Goal: Task Accomplishment & Management: Manage account settings

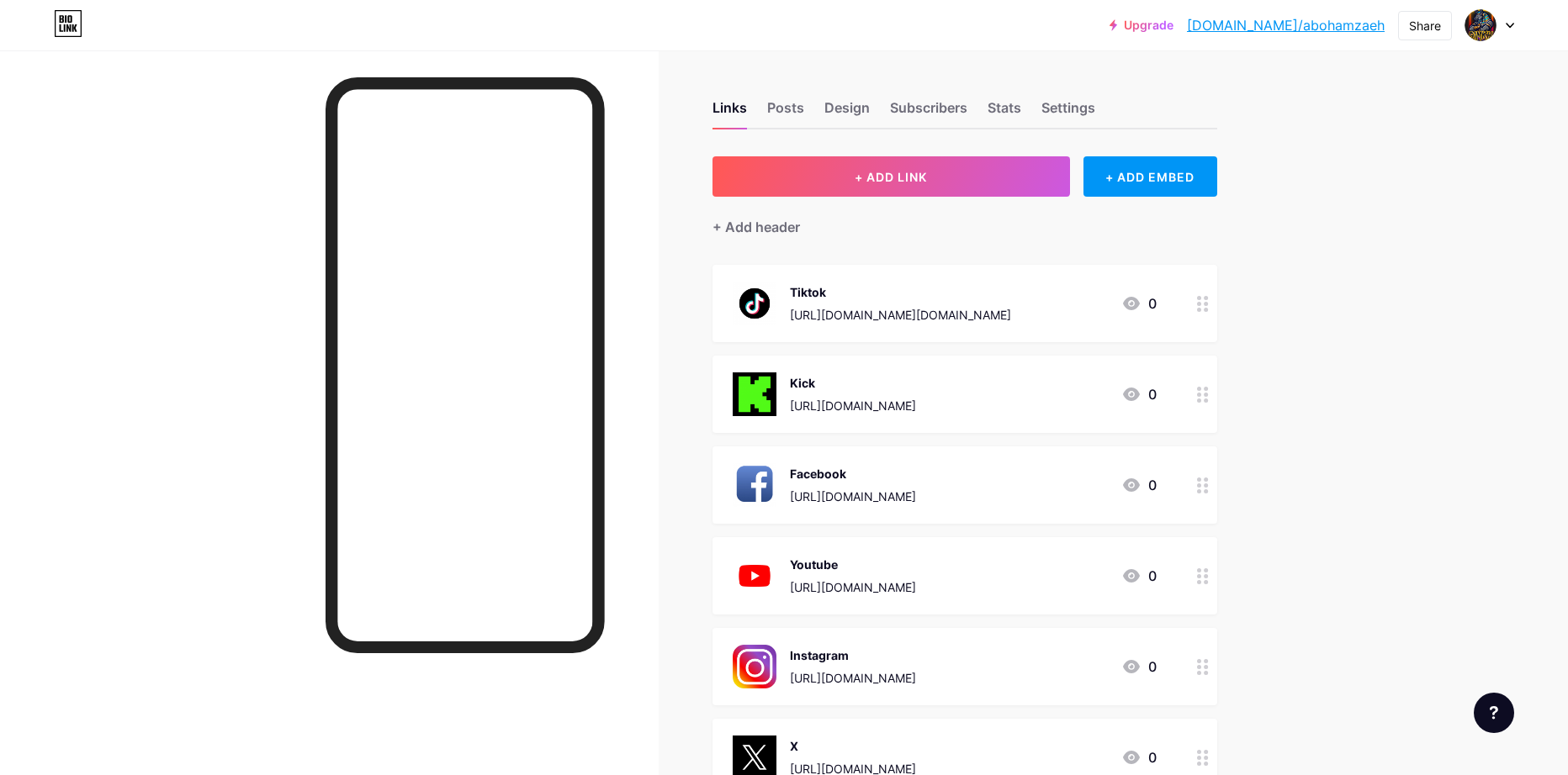
click at [1501, 28] on div at bounding box center [1490, 25] width 49 height 30
click at [1360, 232] on li "Logout" at bounding box center [1408, 236] width 208 height 45
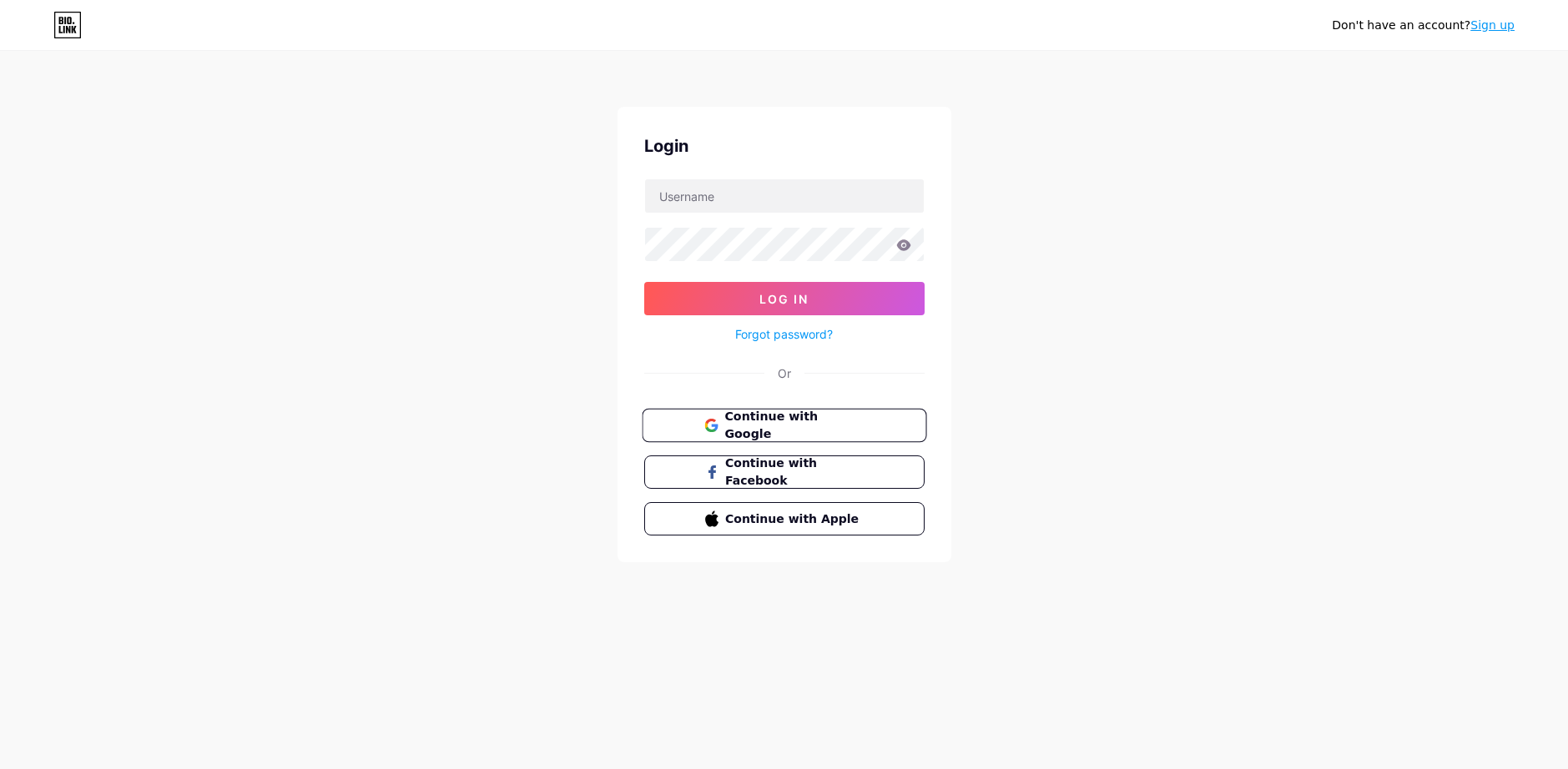
click at [763, 429] on span "Continue with Google" at bounding box center [794, 426] width 140 height 36
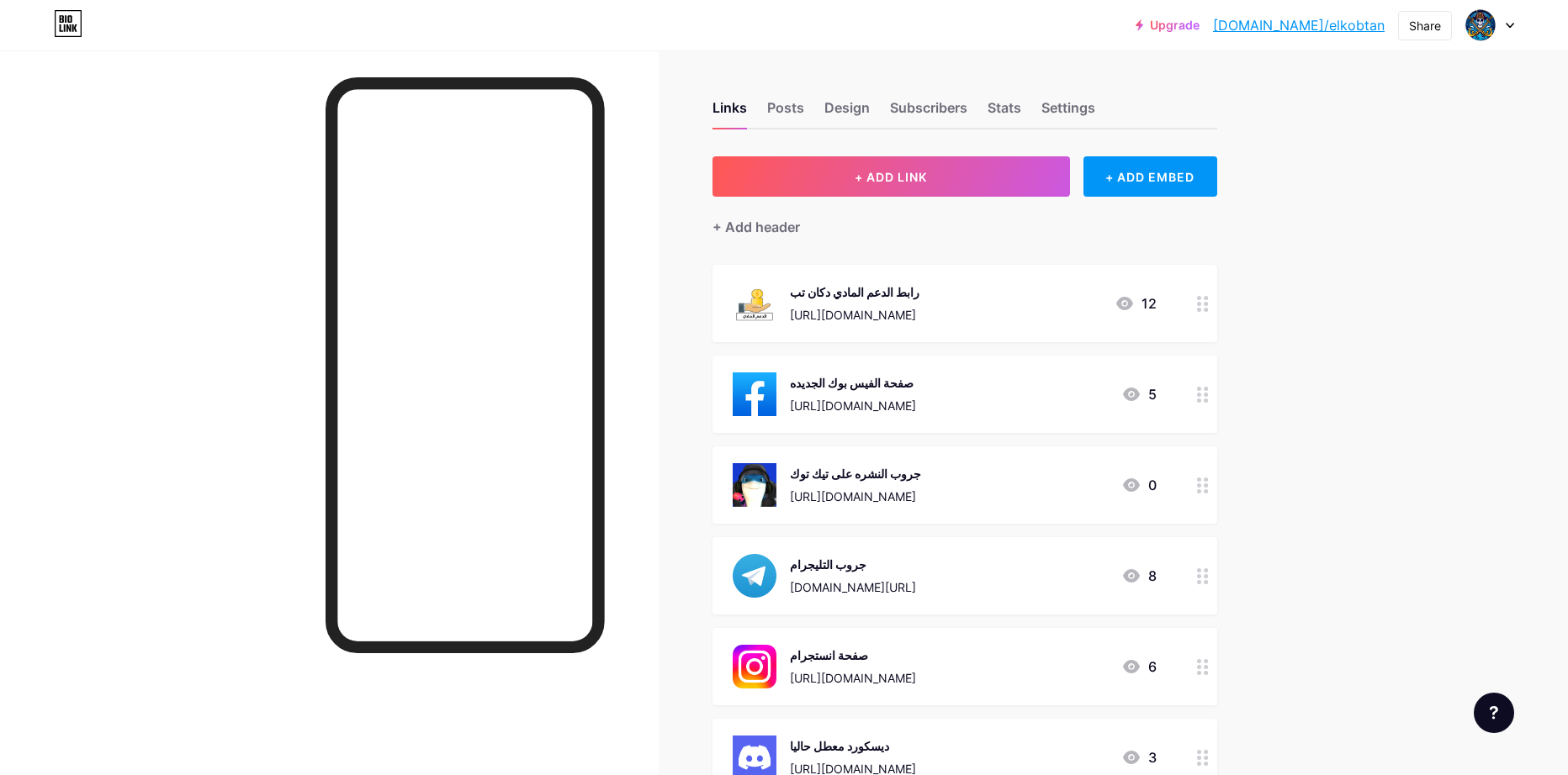
click at [846, 303] on div "رابط الدعم المادي دكان تب [URL][DOMAIN_NAME]" at bounding box center [854, 303] width 130 height 44
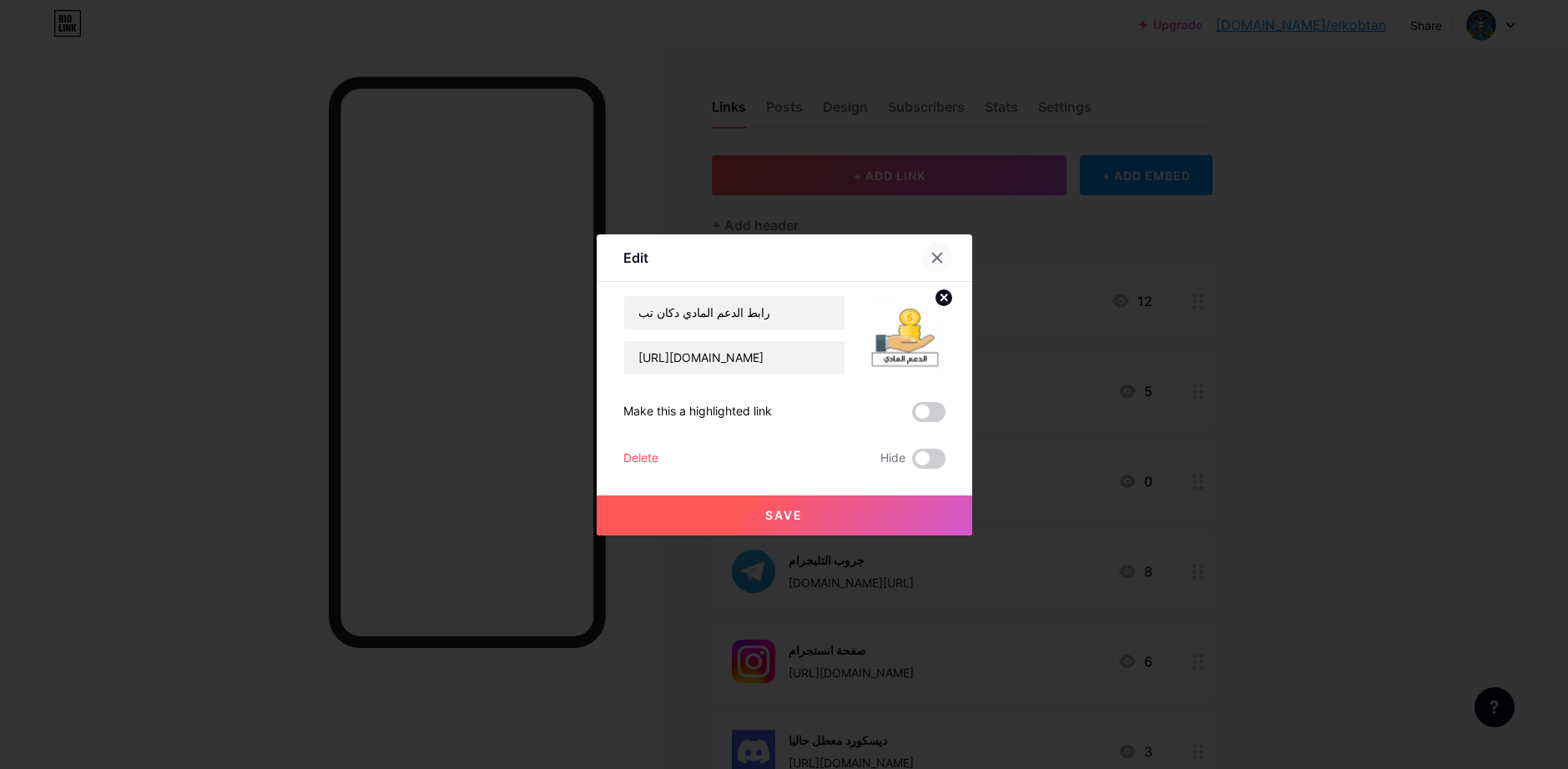
click at [937, 265] on div at bounding box center [937, 257] width 30 height 30
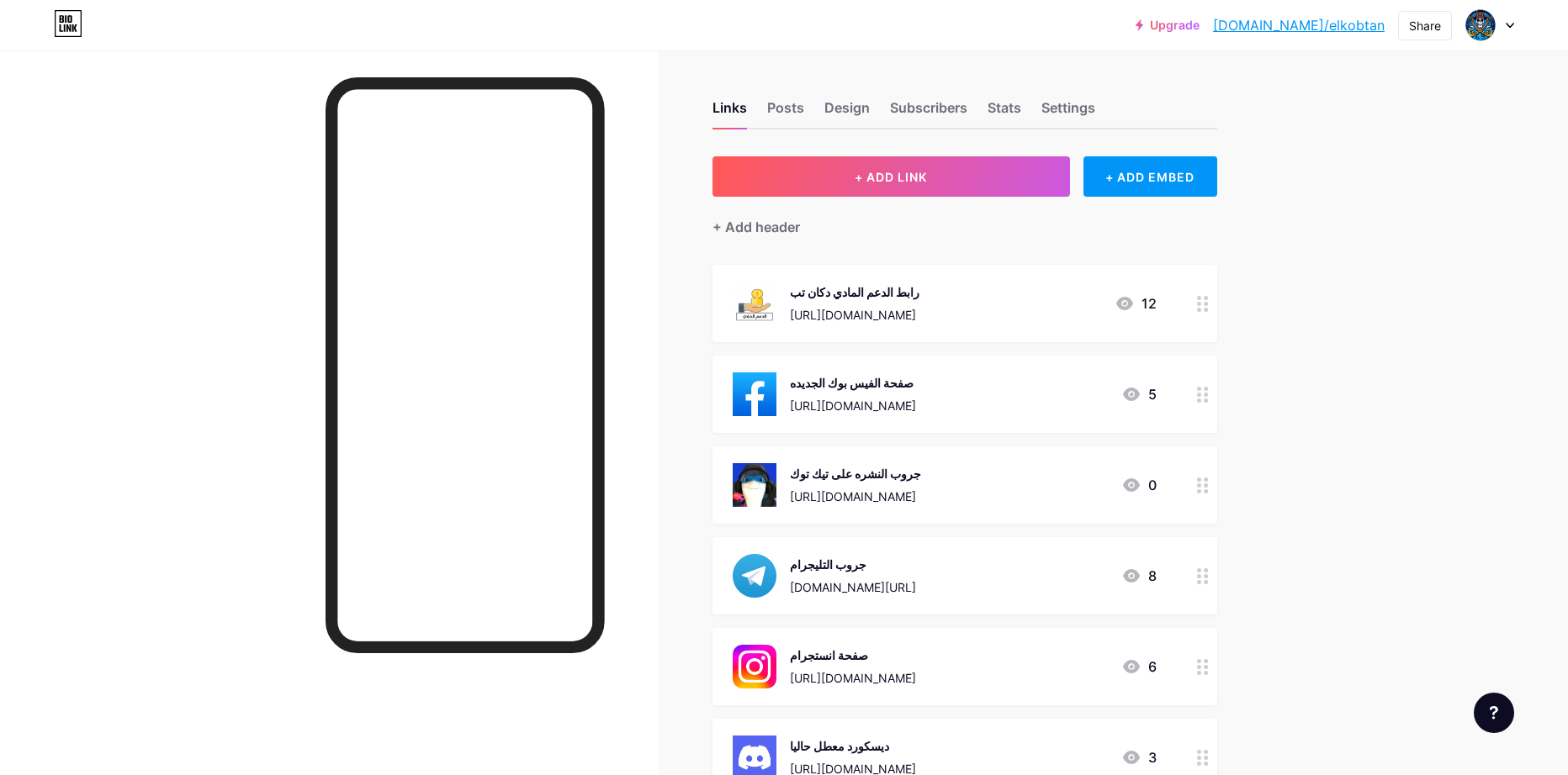
click at [784, 292] on div "رابط الدعم المادي دكان تب [URL][DOMAIN_NAME]" at bounding box center [826, 303] width 187 height 44
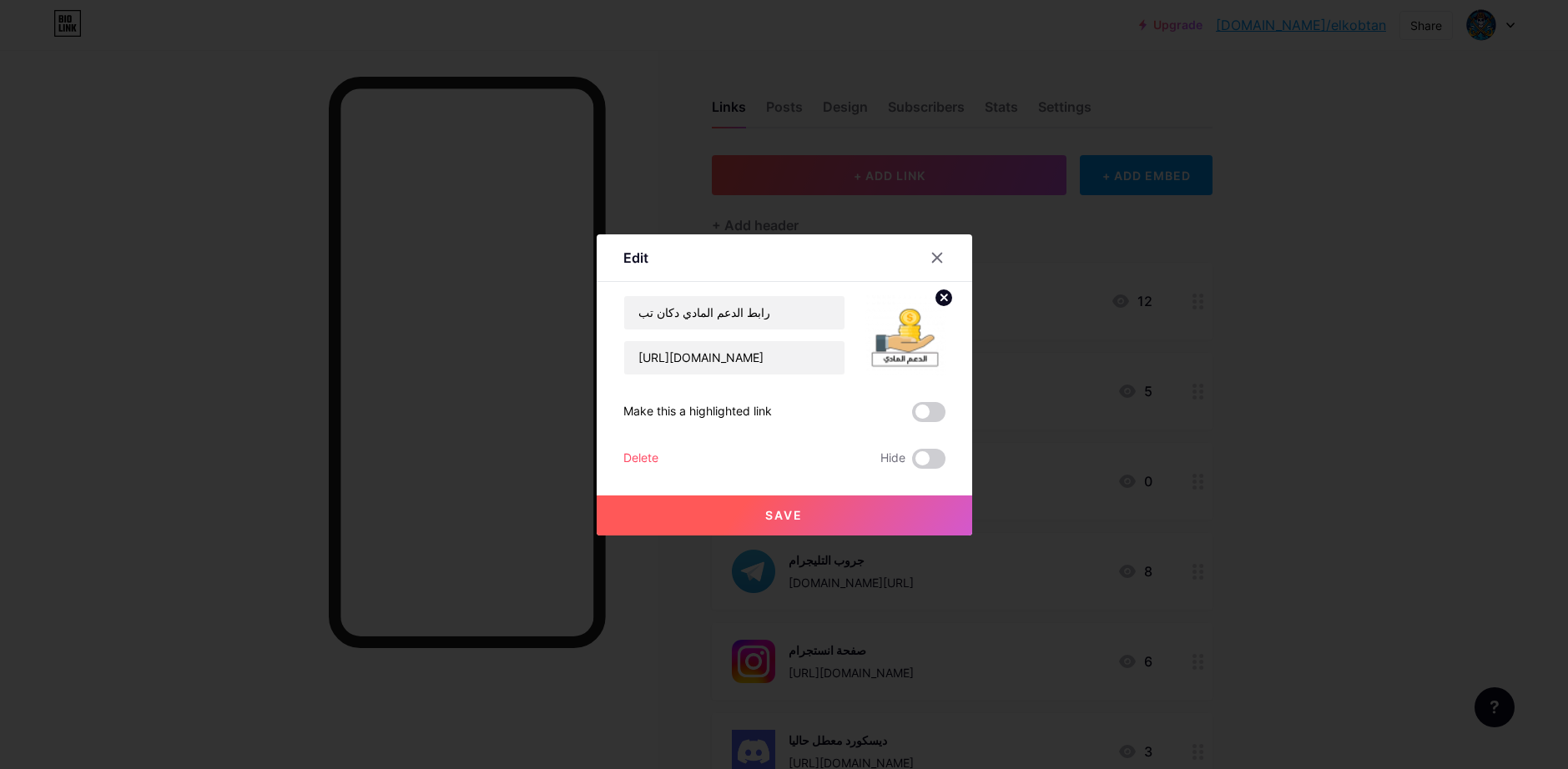
click at [935, 260] on icon at bounding box center [938, 258] width 14 height 14
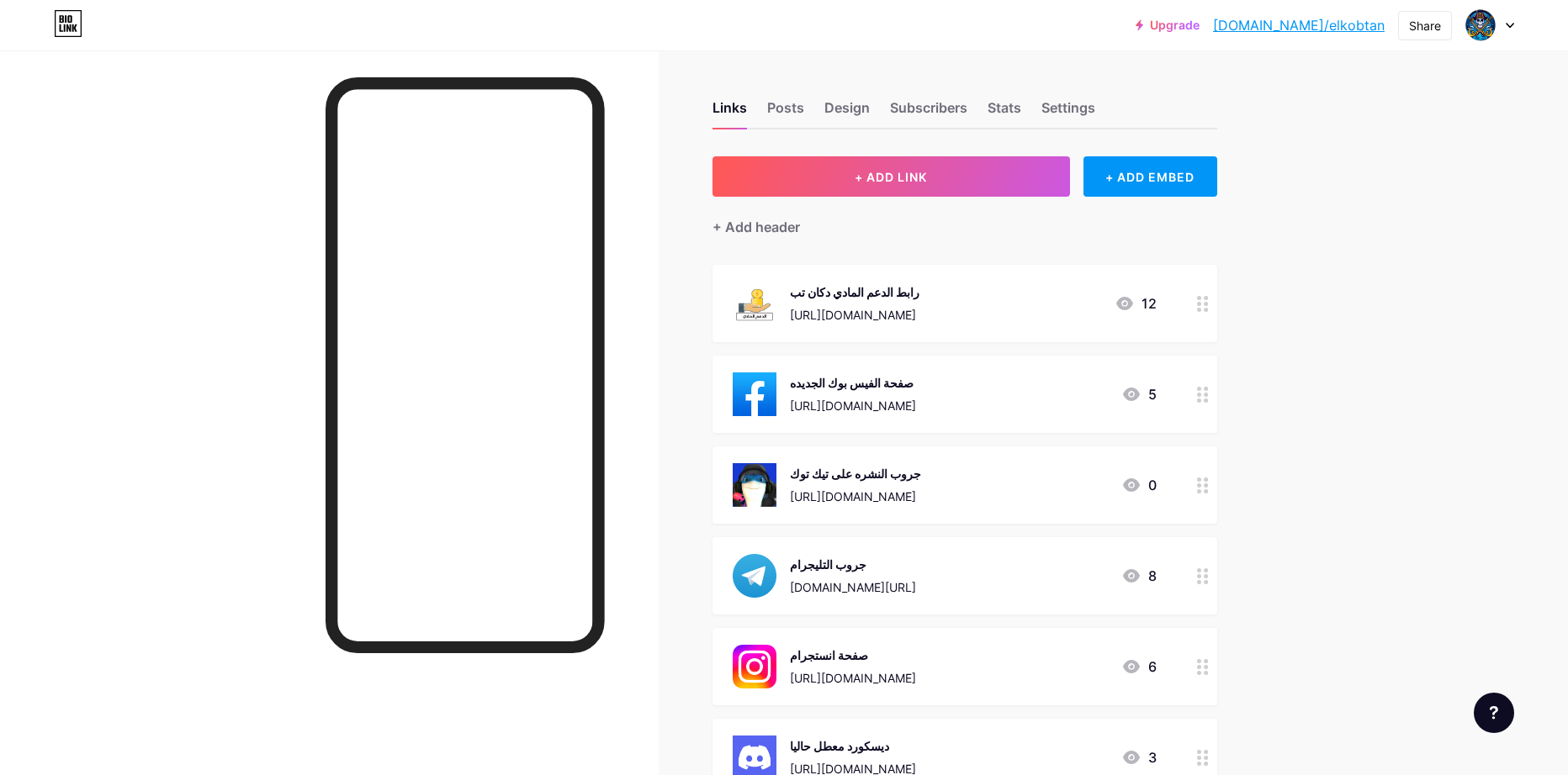
click at [1206, 313] on div at bounding box center [1203, 303] width 28 height 77
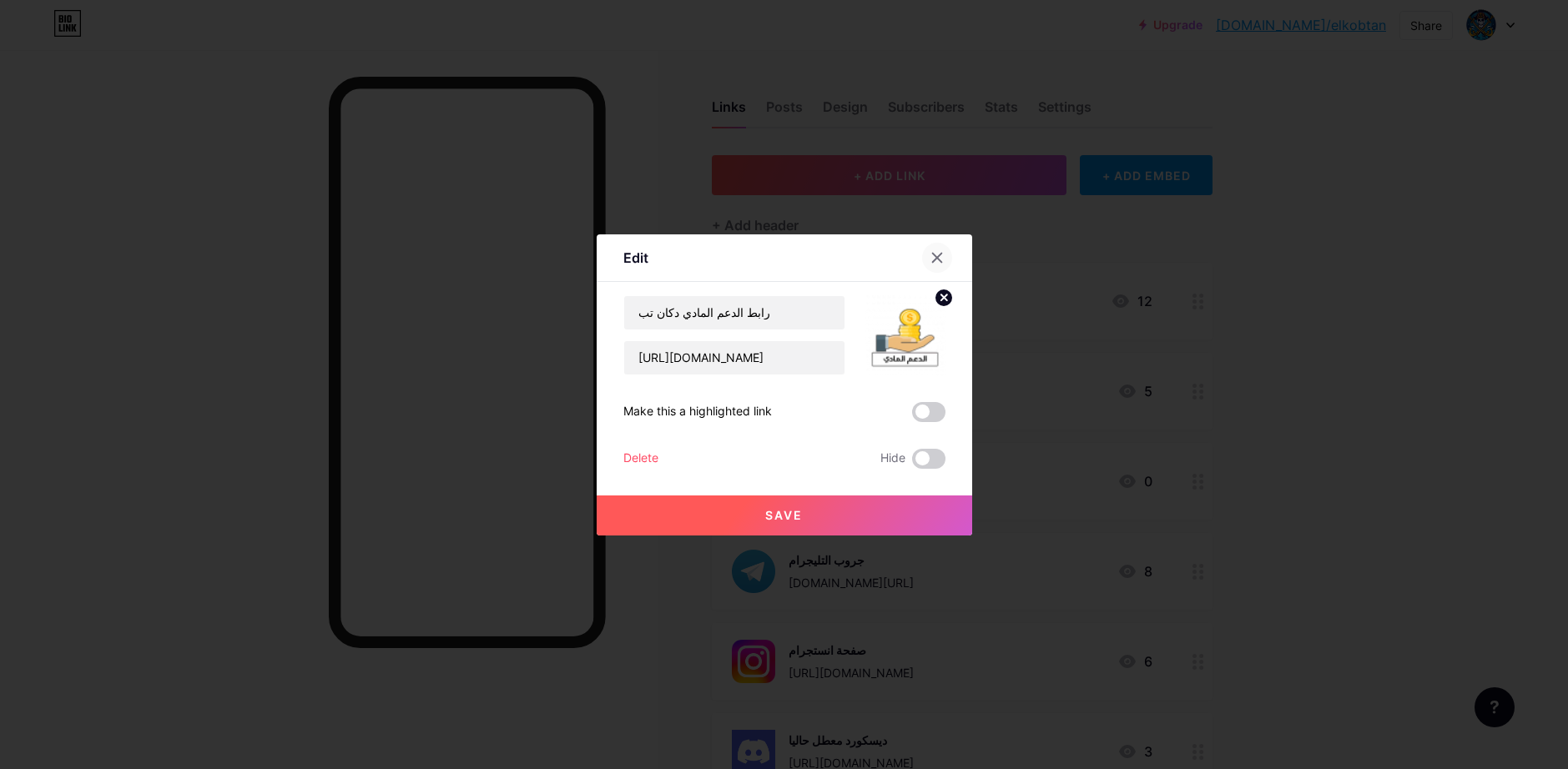
click at [947, 252] on div at bounding box center [937, 257] width 30 height 30
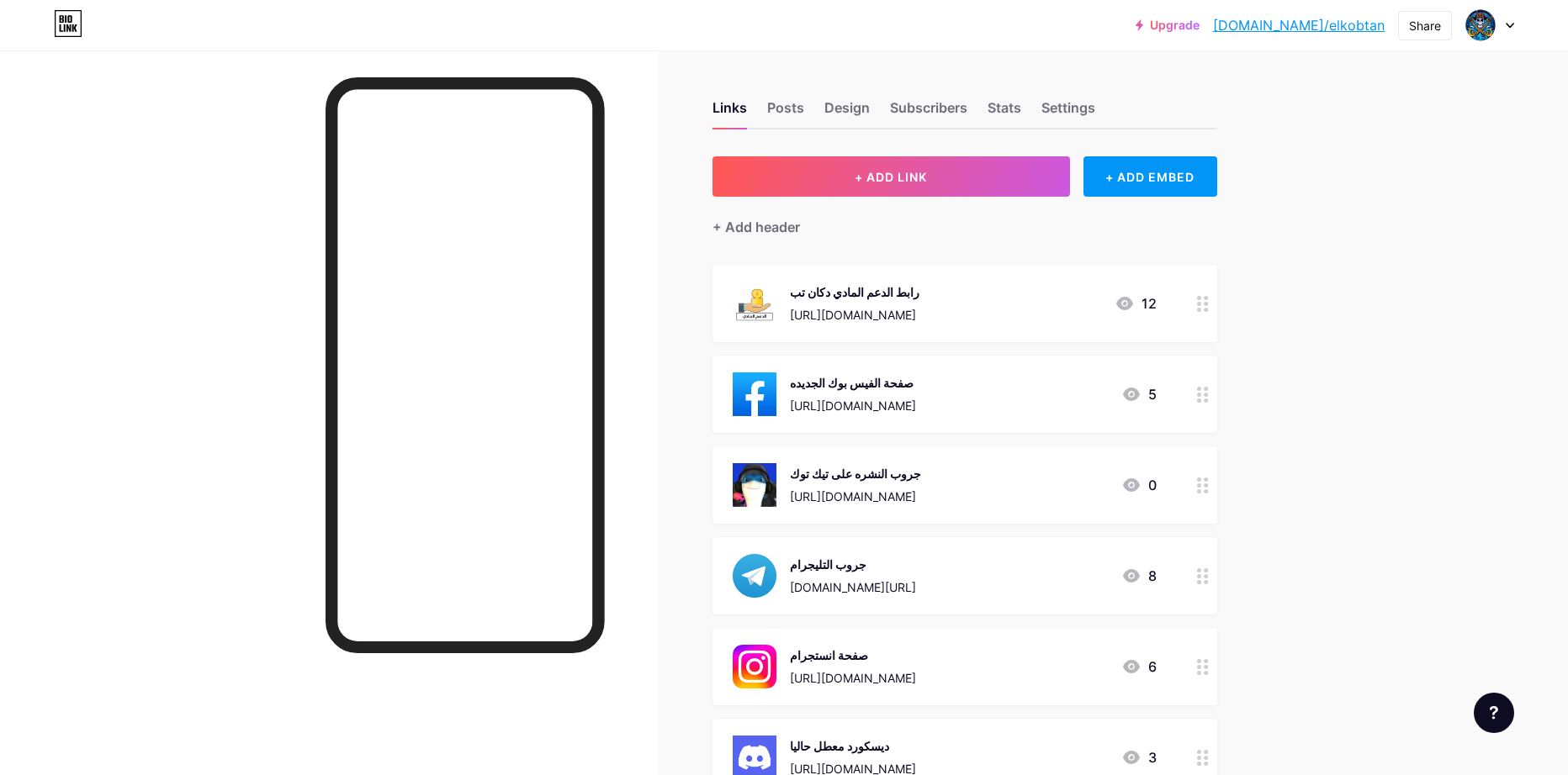
click at [769, 302] on img at bounding box center [754, 303] width 44 height 44
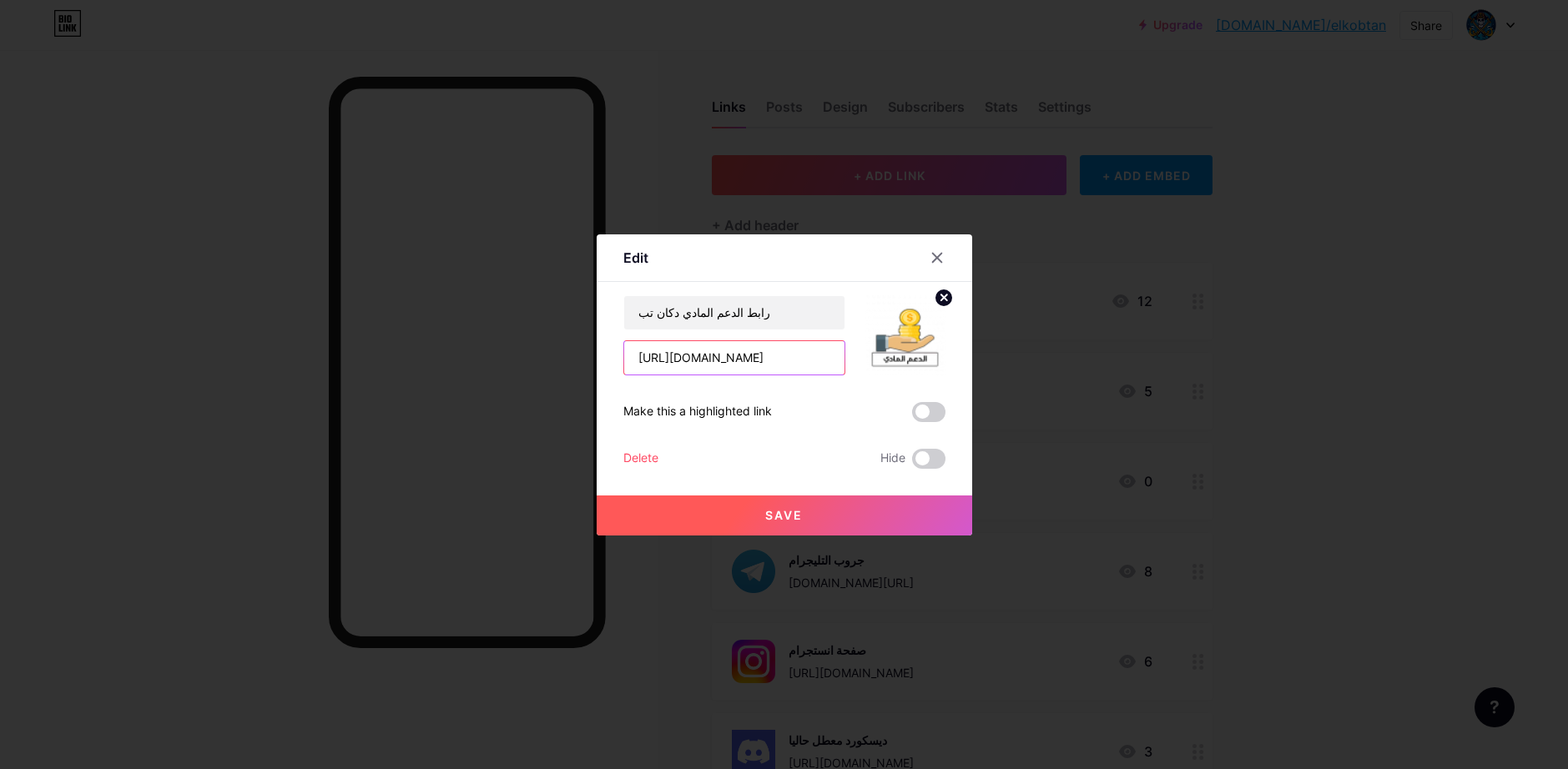
click at [735, 367] on input "[URL][DOMAIN_NAME]" at bounding box center [734, 357] width 220 height 33
paste input "91mkh"
type input "[URL][DOMAIN_NAME]"
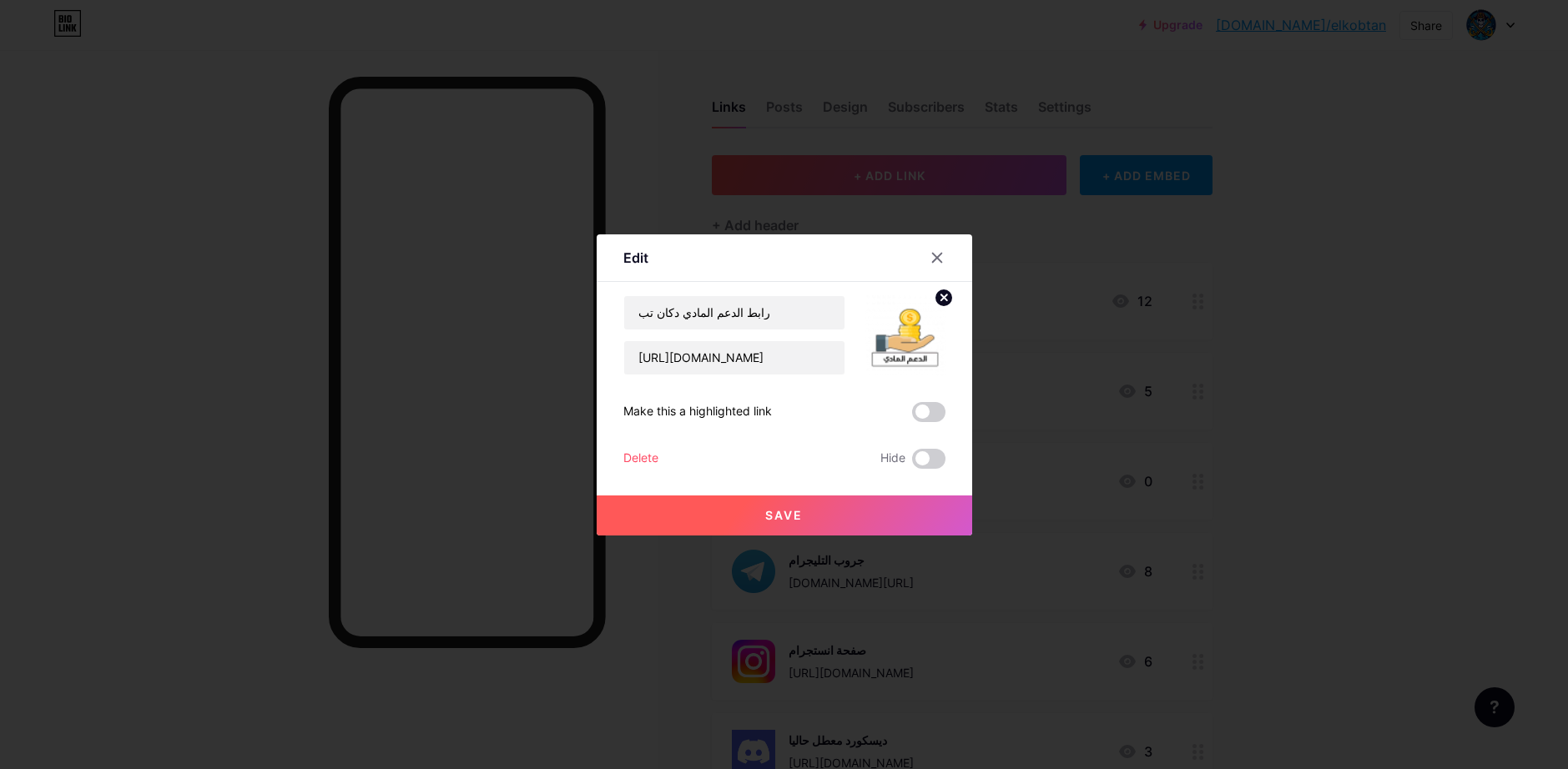
click at [806, 515] on button "Save" at bounding box center [784, 516] width 375 height 40
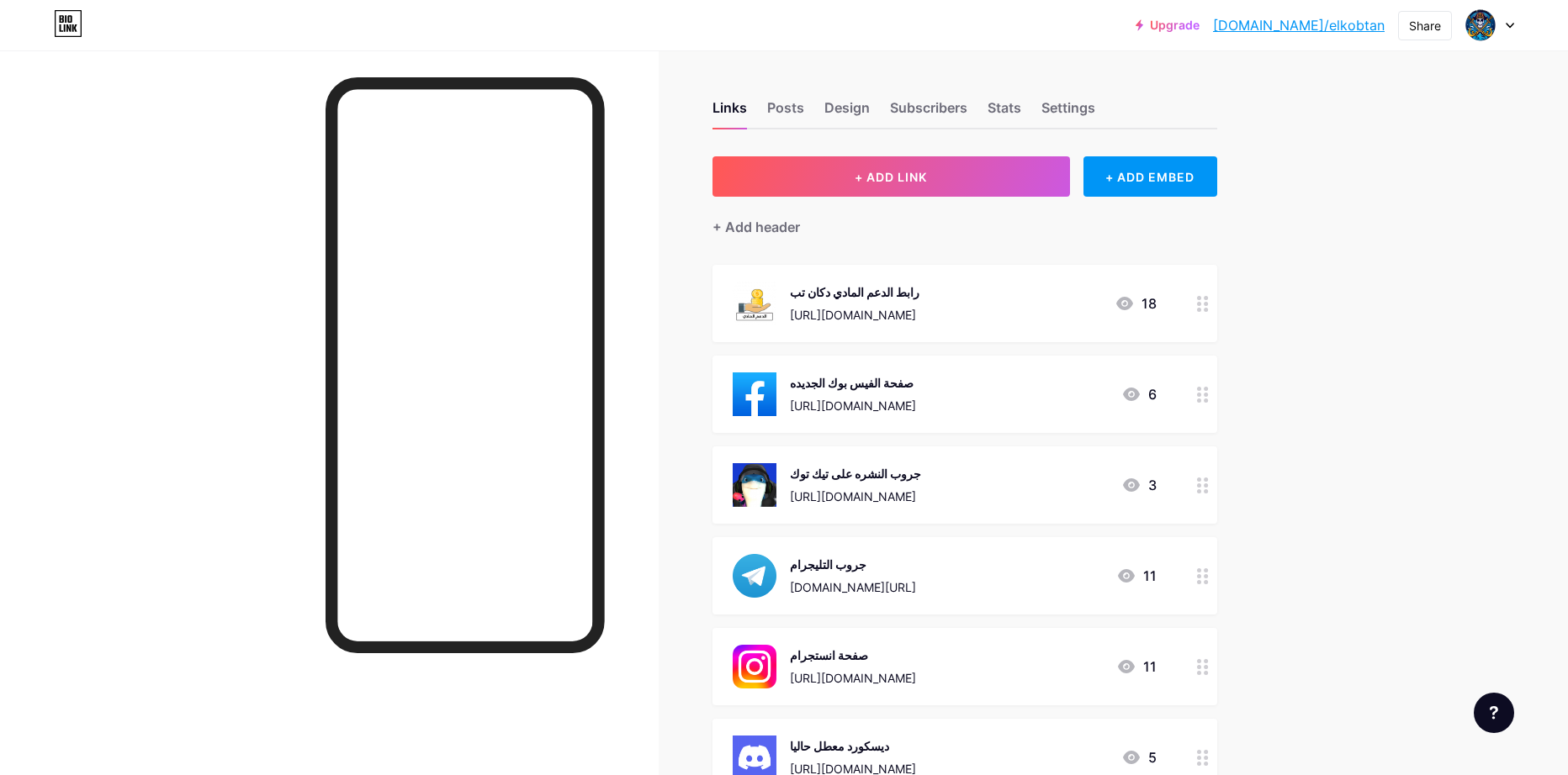
click at [1337, 23] on link "[DOMAIN_NAME]/elkobtan" at bounding box center [1299, 26] width 172 height 21
click at [920, 315] on div "[URL][DOMAIN_NAME]" at bounding box center [854, 315] width 130 height 18
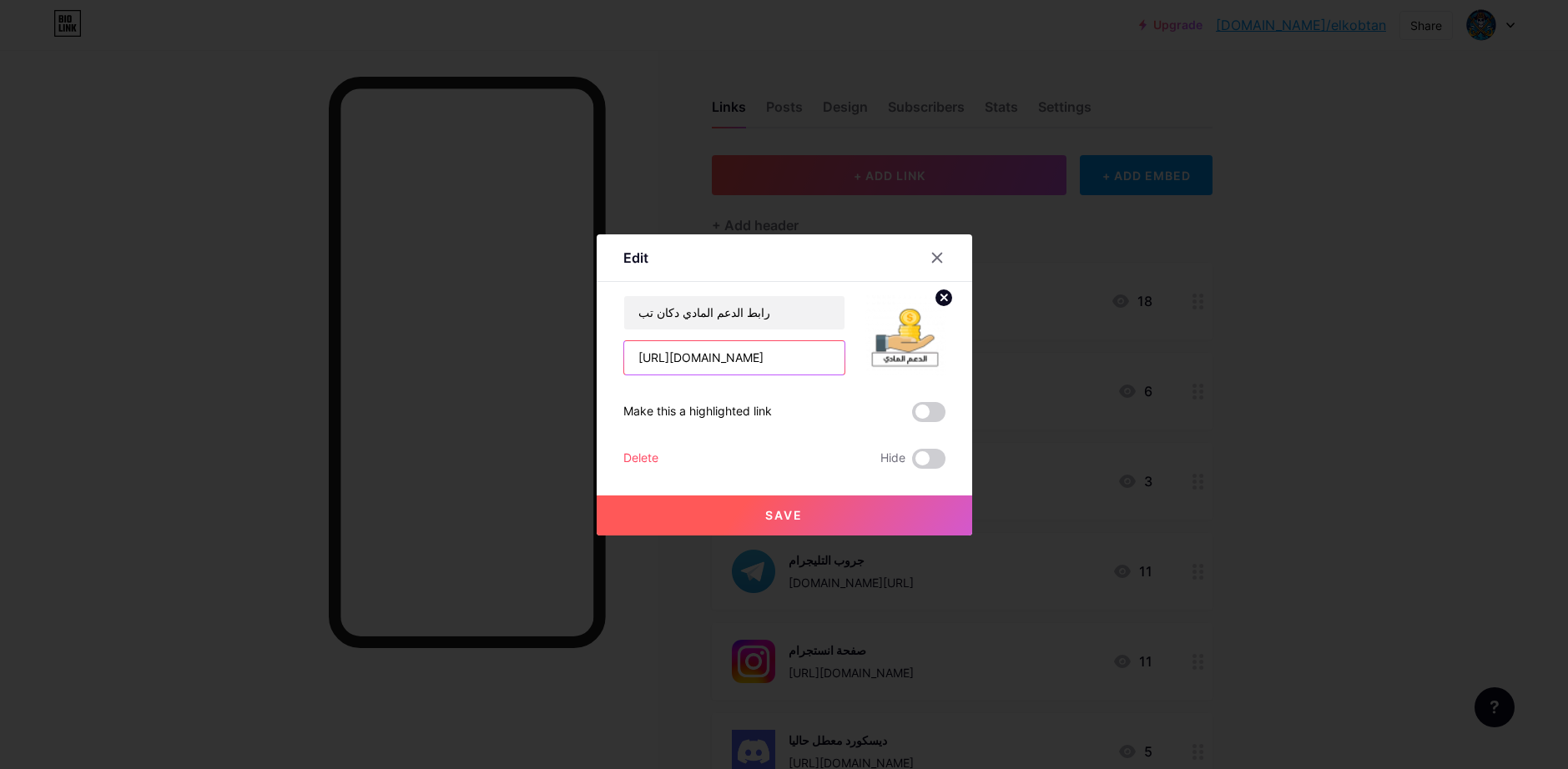
click at [730, 359] on input "[URL][DOMAIN_NAME]" at bounding box center [734, 357] width 220 height 33
paste input "elkobtan"
type input "[URL][DOMAIN_NAME]"
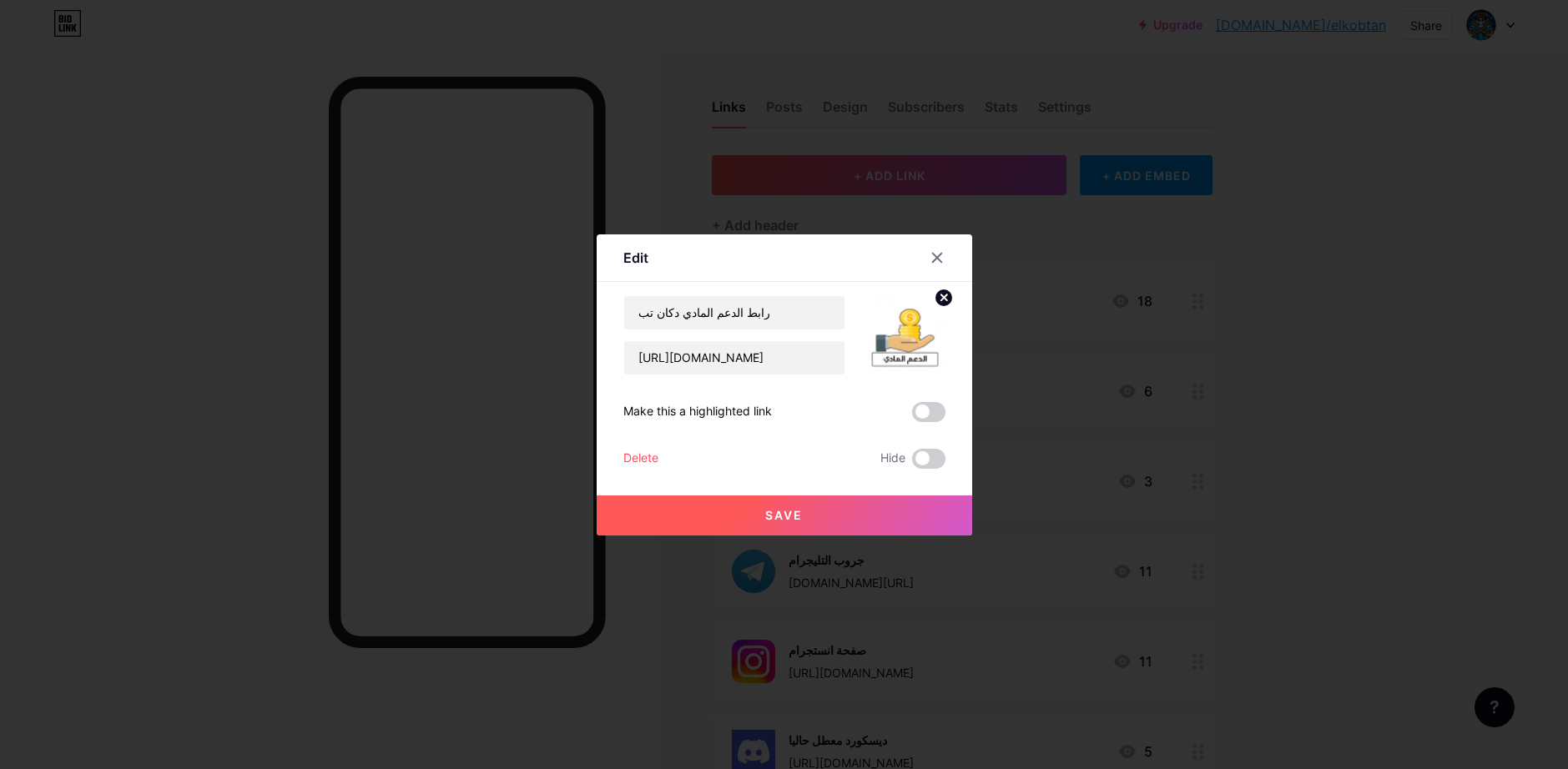
click at [809, 512] on button "Save" at bounding box center [784, 516] width 375 height 40
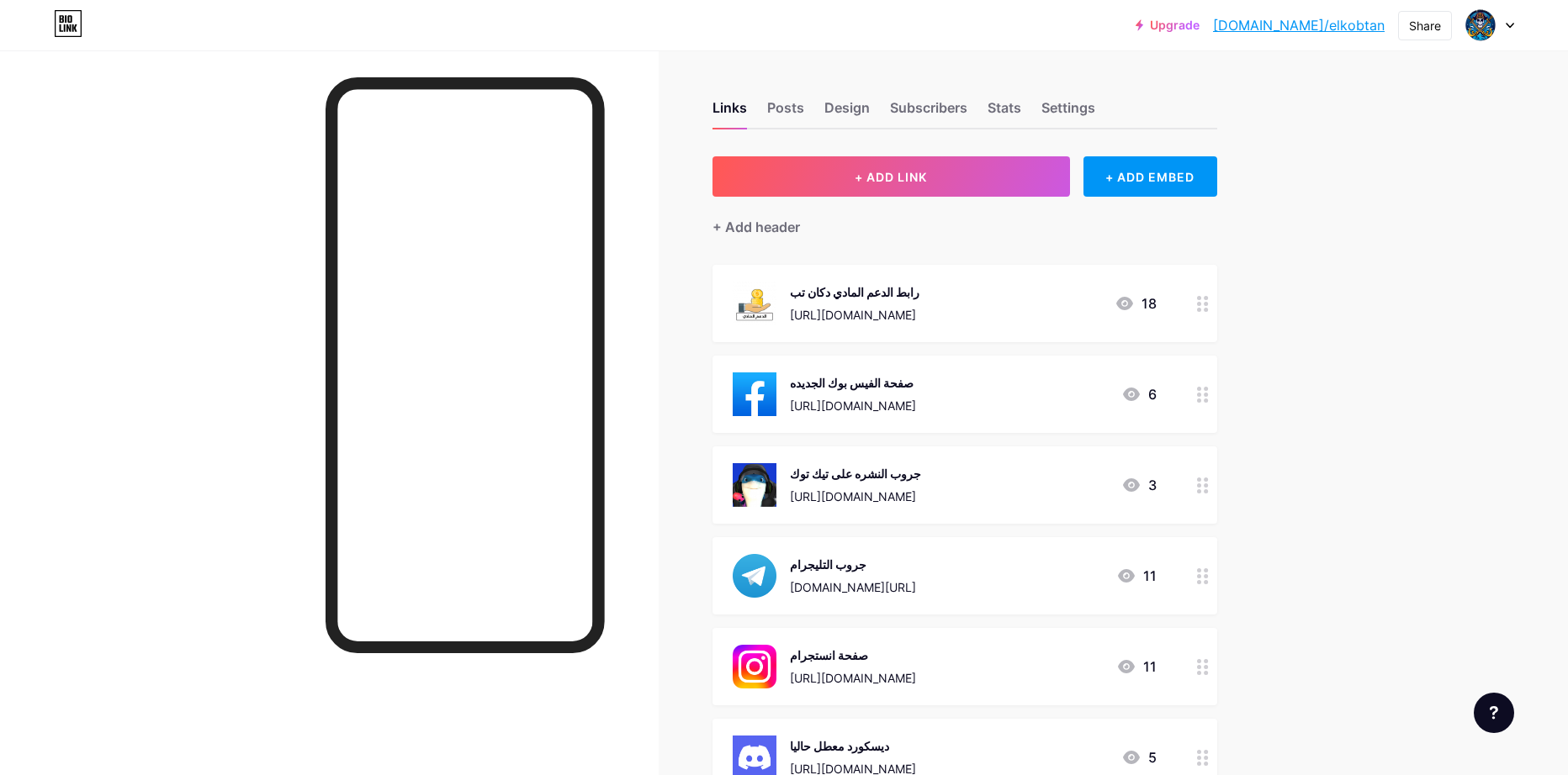
scroll to position [84, 0]
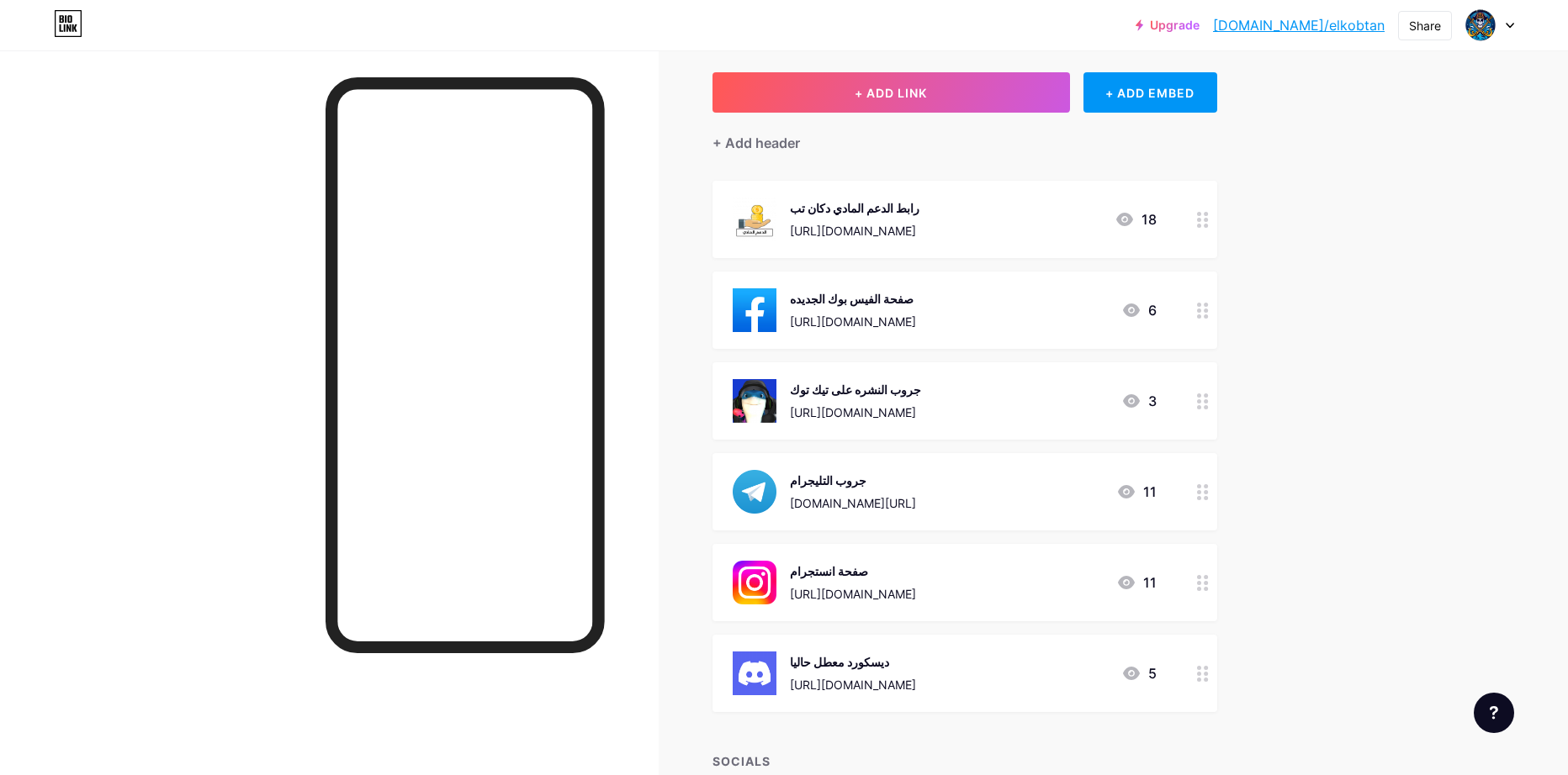
click at [1202, 315] on circle at bounding box center [1199, 316] width 4 height 4
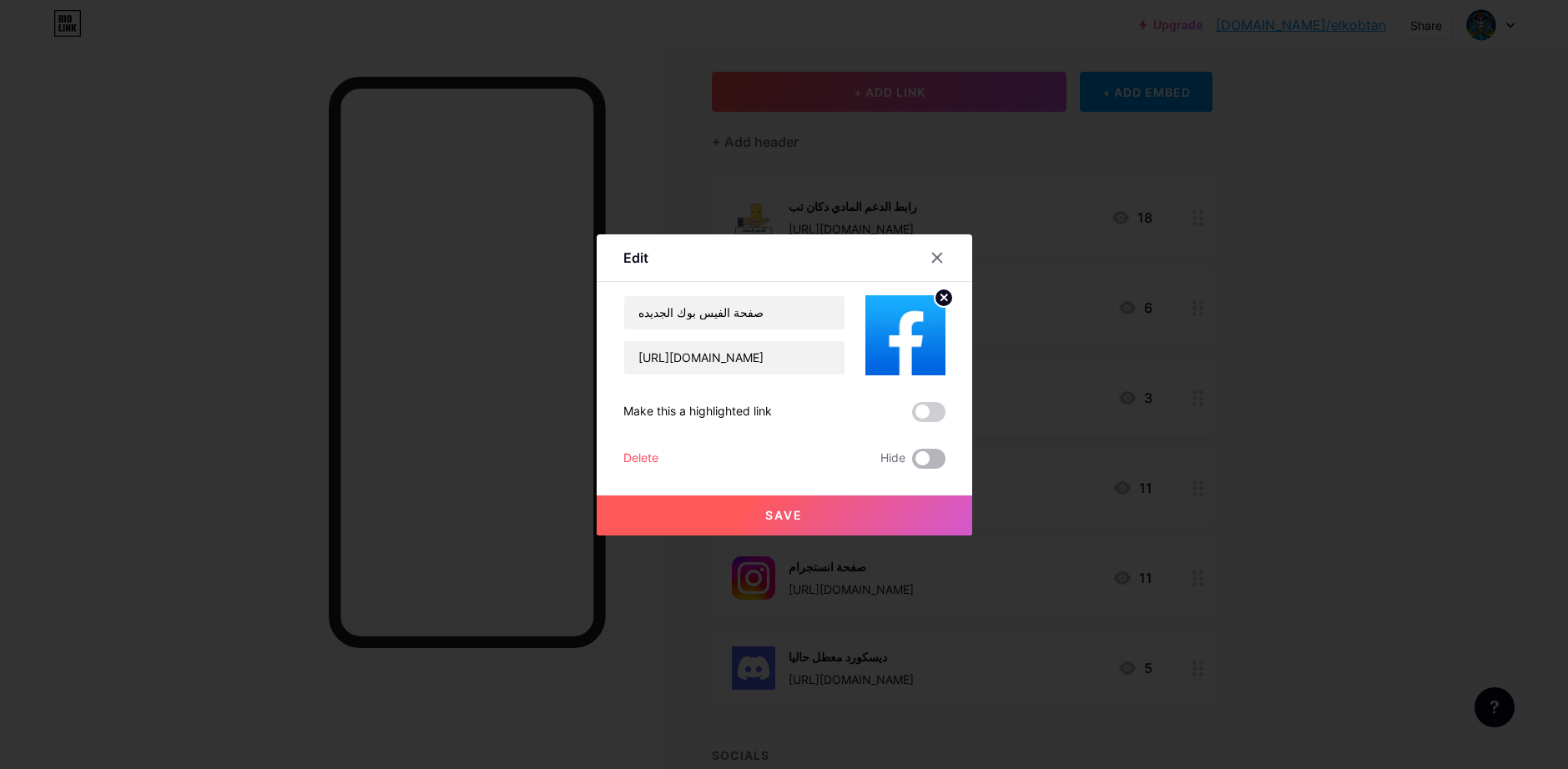
click at [933, 462] on span at bounding box center [928, 459] width 33 height 20
click at [912, 463] on input "checkbox" at bounding box center [912, 463] width 0 height 0
click at [893, 504] on button "Save" at bounding box center [784, 516] width 375 height 40
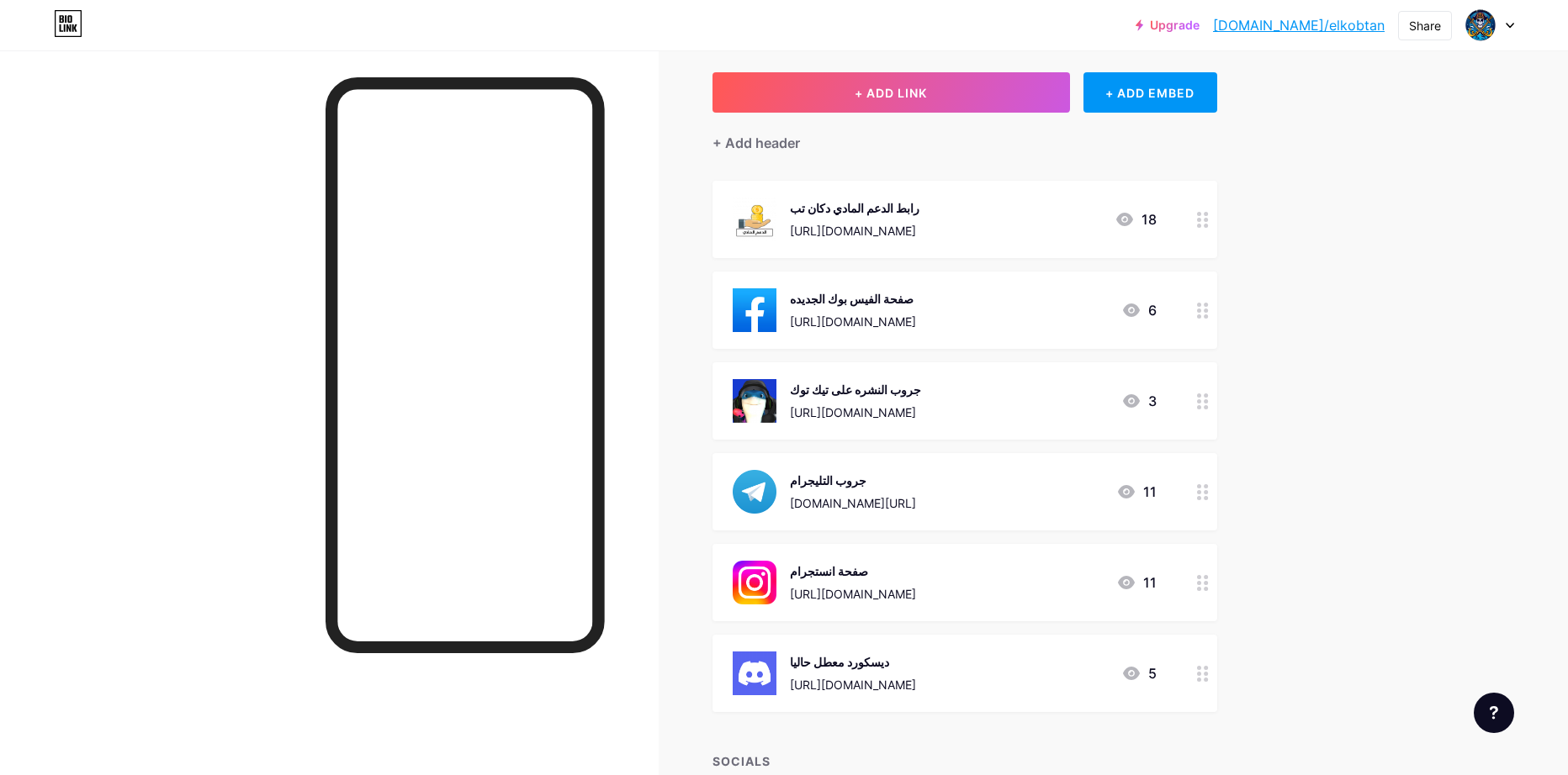
click at [1202, 309] on circle at bounding box center [1199, 310] width 4 height 4
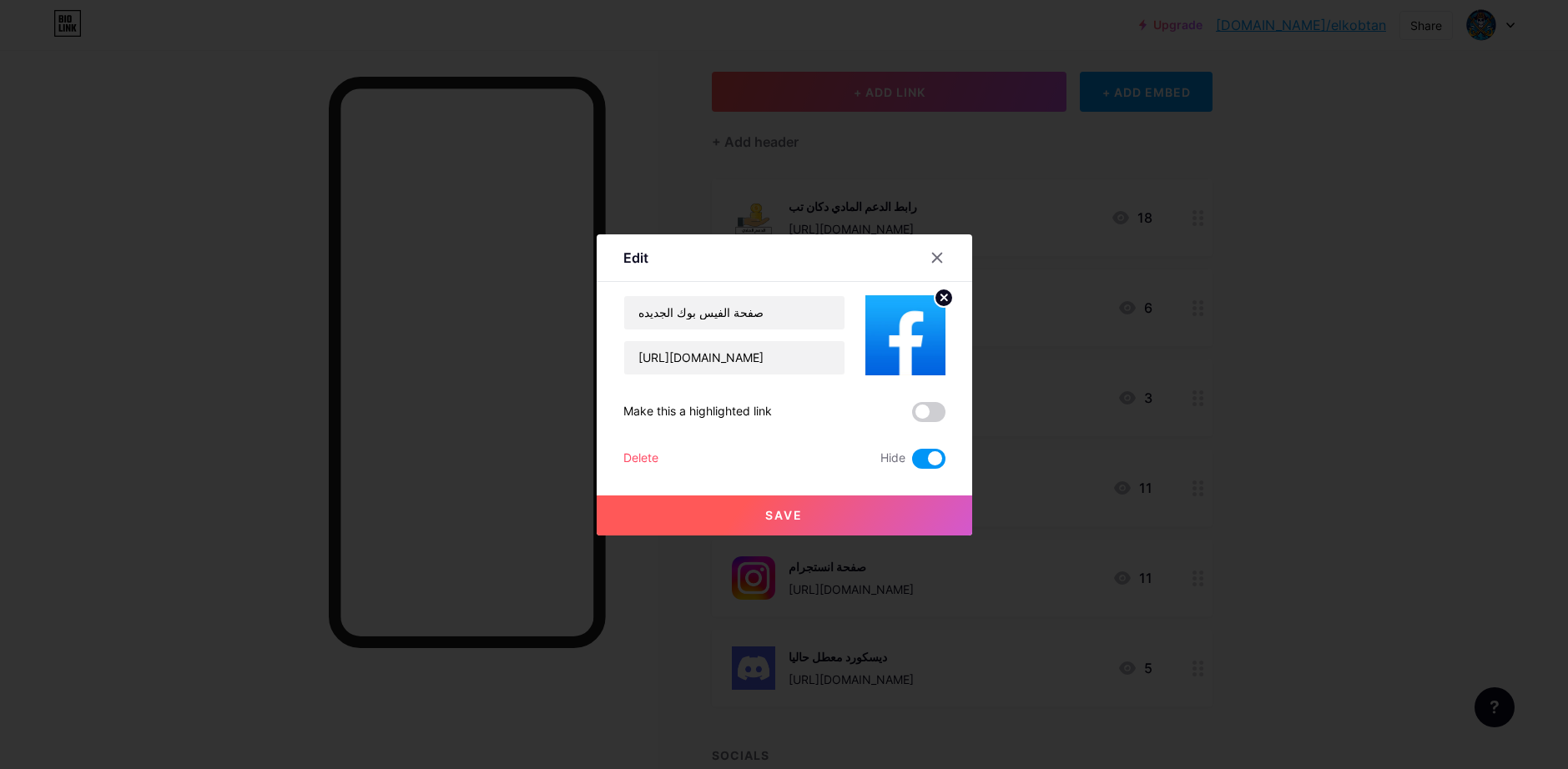
click at [1106, 325] on div at bounding box center [784, 384] width 1568 height 769
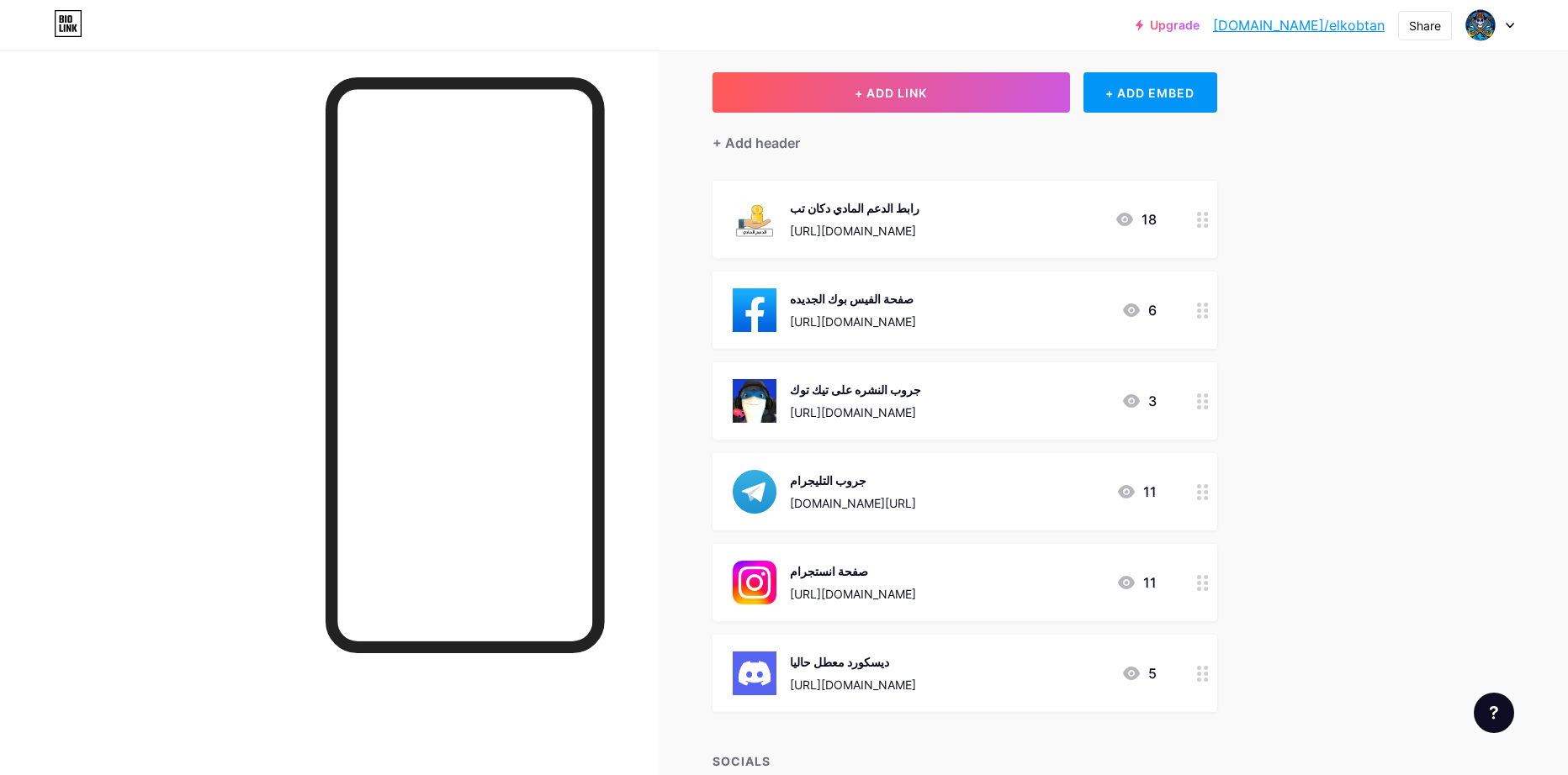
click at [1209, 484] on icon at bounding box center [1203, 492] width 12 height 16
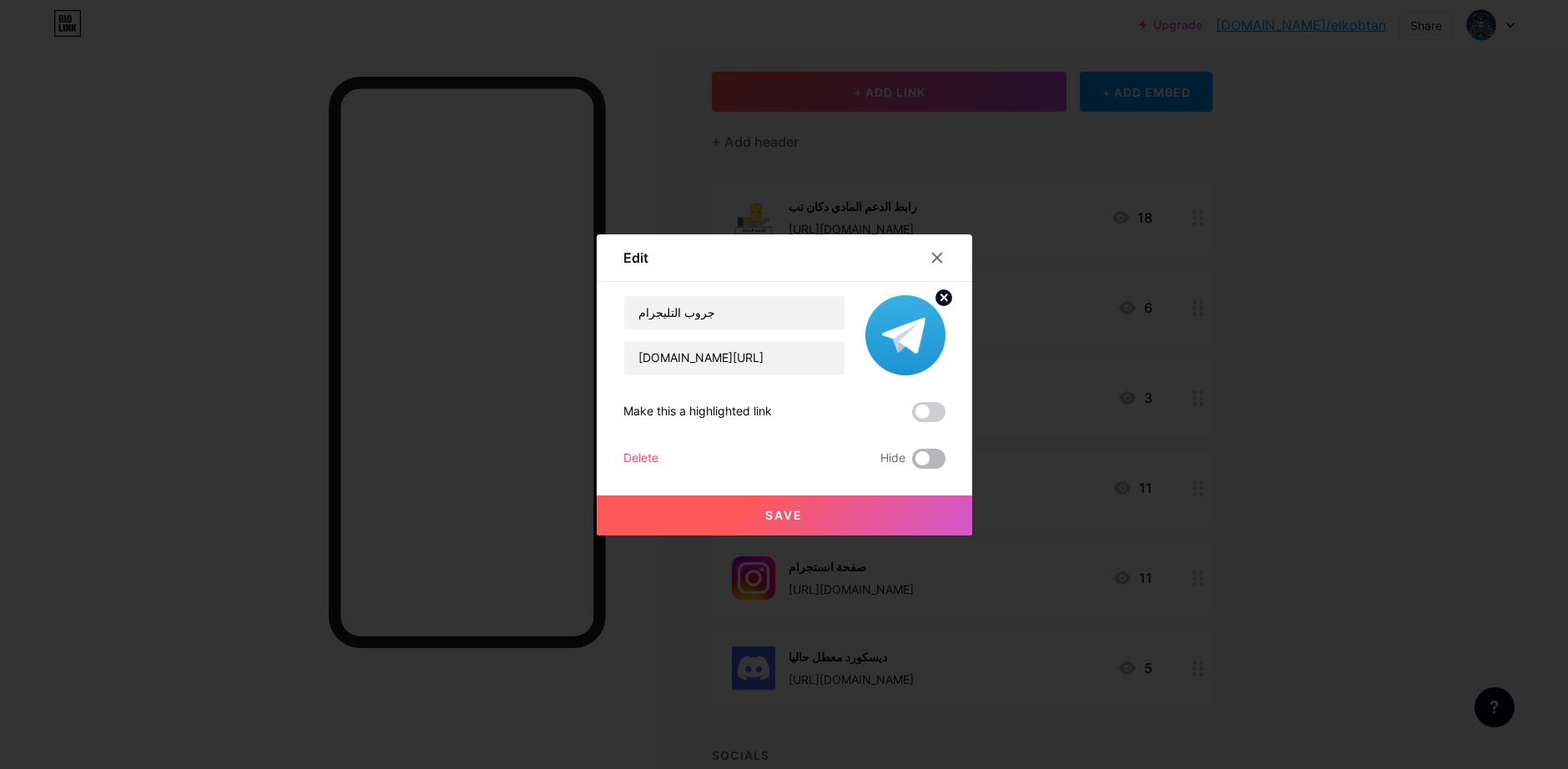
click at [938, 459] on span at bounding box center [928, 459] width 33 height 20
click at [912, 463] on input "checkbox" at bounding box center [912, 463] width 0 height 0
click at [932, 458] on span at bounding box center [928, 459] width 33 height 20
click at [912, 463] on input "checkbox" at bounding box center [912, 463] width 0 height 0
click at [932, 263] on icon at bounding box center [938, 258] width 14 height 14
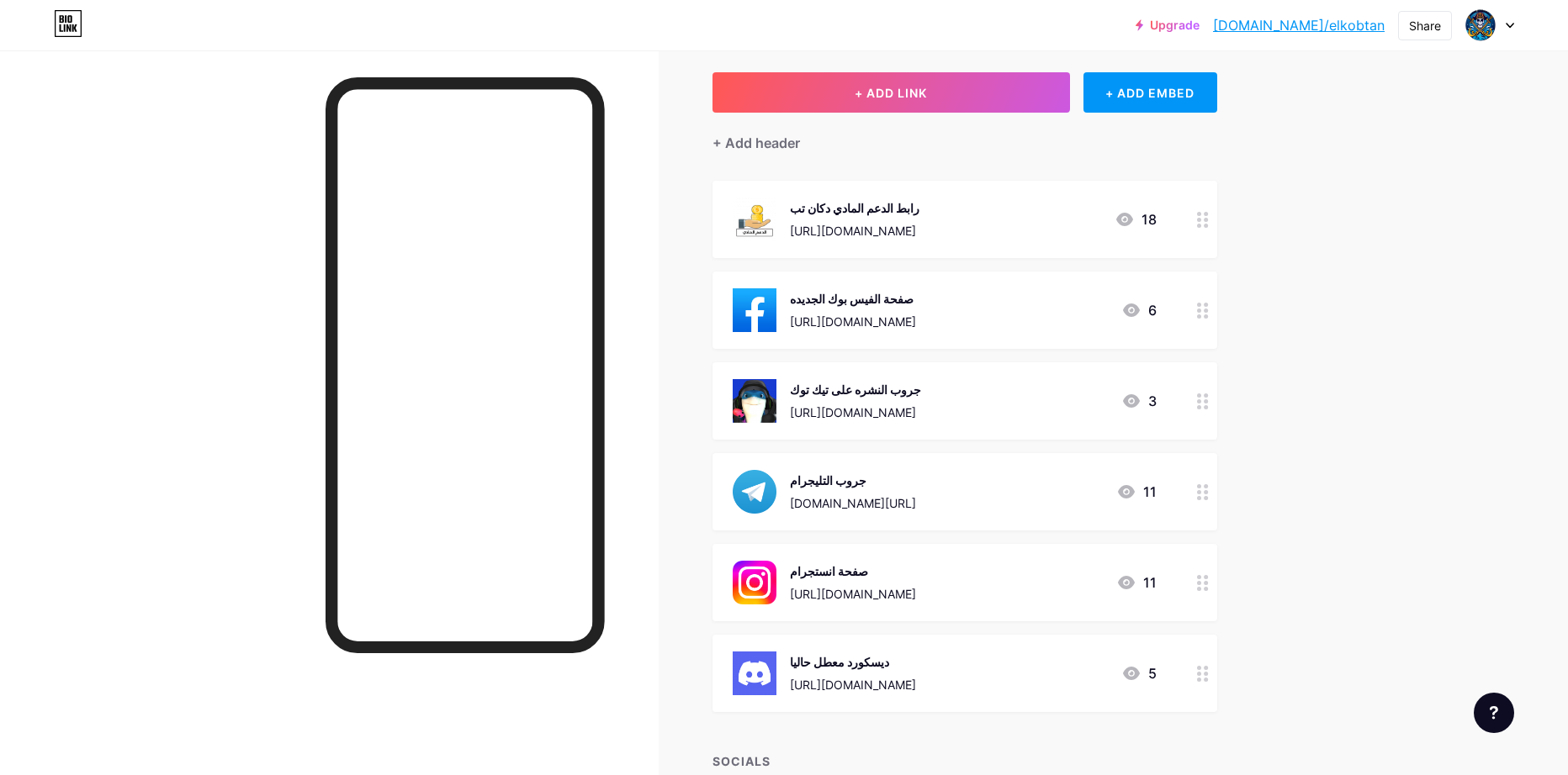
click at [1209, 586] on icon at bounding box center [1203, 583] width 12 height 16
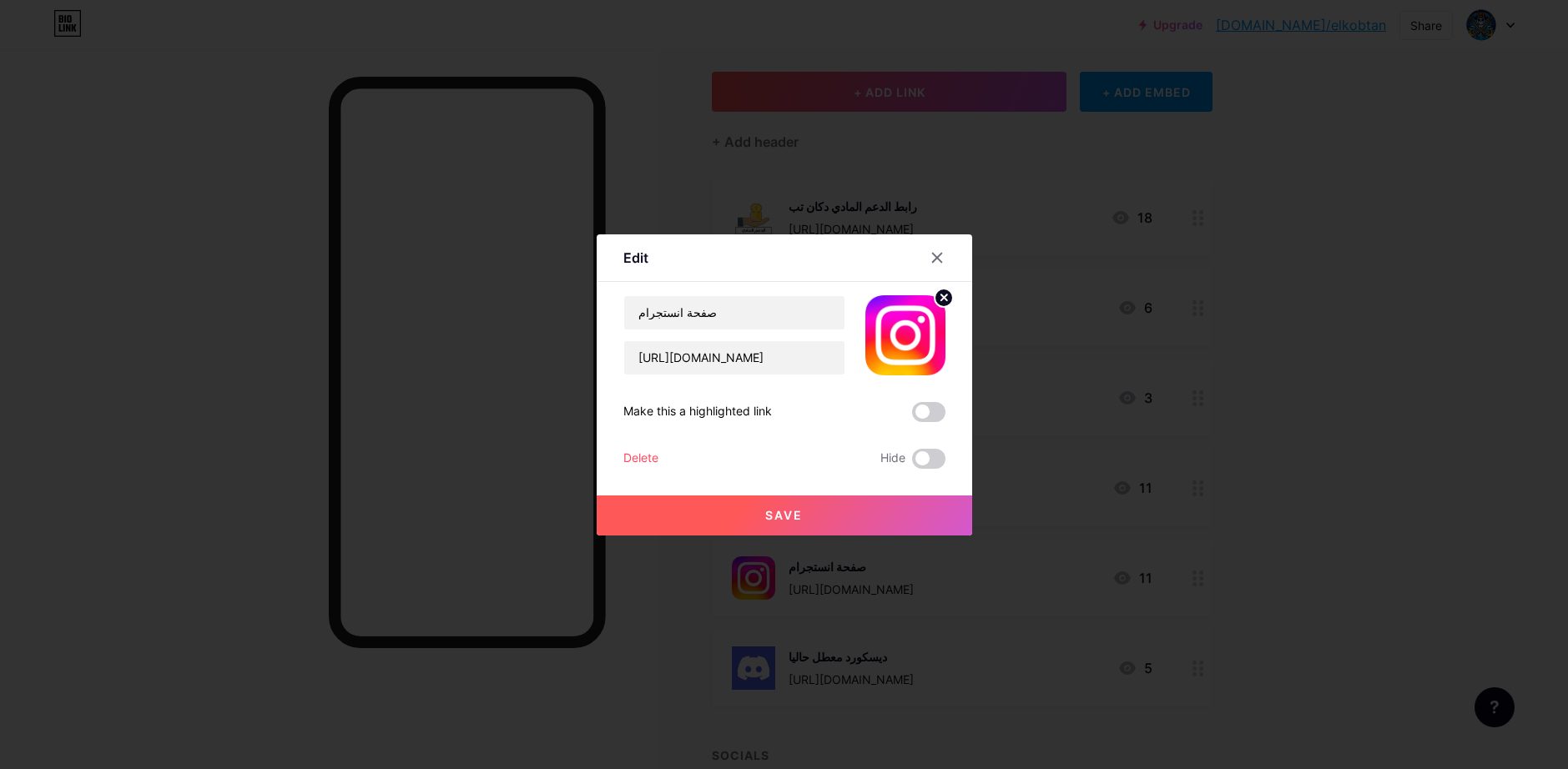
click at [949, 464] on div "Edit Content YouTube Play YouTube video without leaving your page. ADD Vimeo Pl…" at bounding box center [784, 385] width 375 height 301
click at [937, 464] on span at bounding box center [928, 459] width 33 height 20
click at [912, 463] on input "checkbox" at bounding box center [912, 463] width 0 height 0
click at [899, 510] on button "Save" at bounding box center [784, 516] width 375 height 40
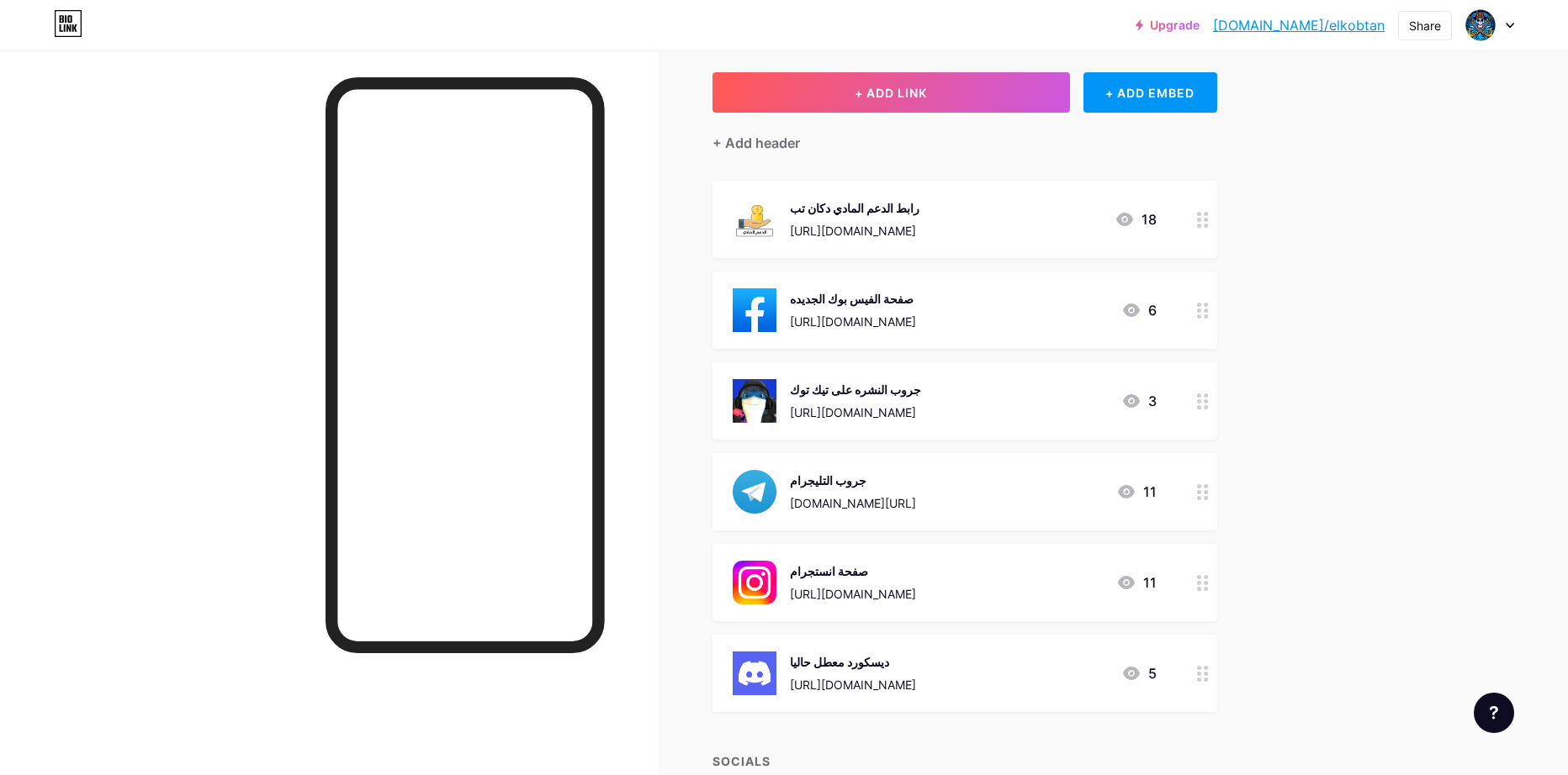
click at [1203, 671] on icon at bounding box center [1203, 674] width 12 height 16
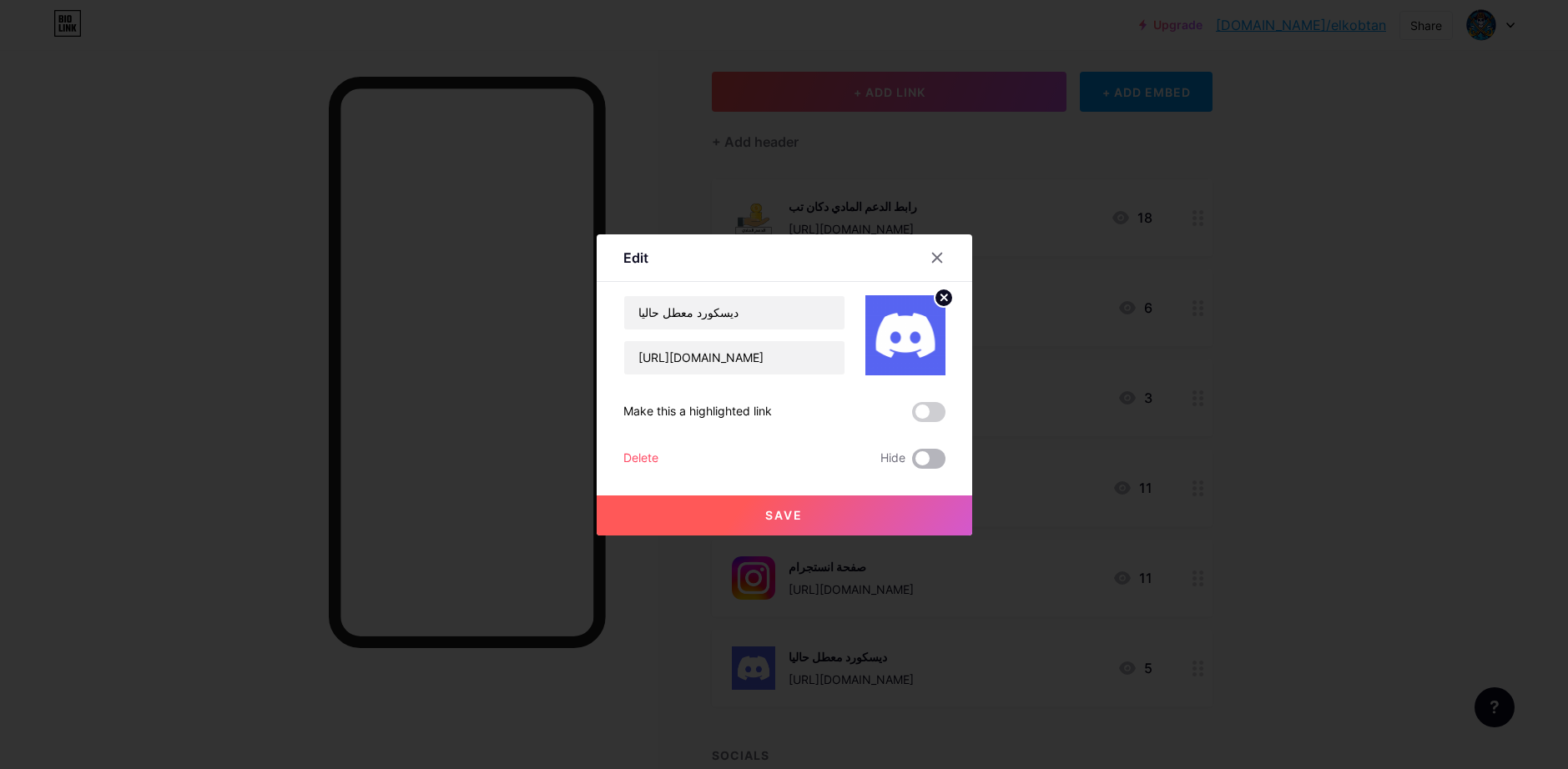
click at [915, 464] on span at bounding box center [928, 459] width 33 height 20
click at [912, 463] on input "checkbox" at bounding box center [912, 463] width 0 height 0
click at [885, 527] on button "Save" at bounding box center [784, 516] width 375 height 40
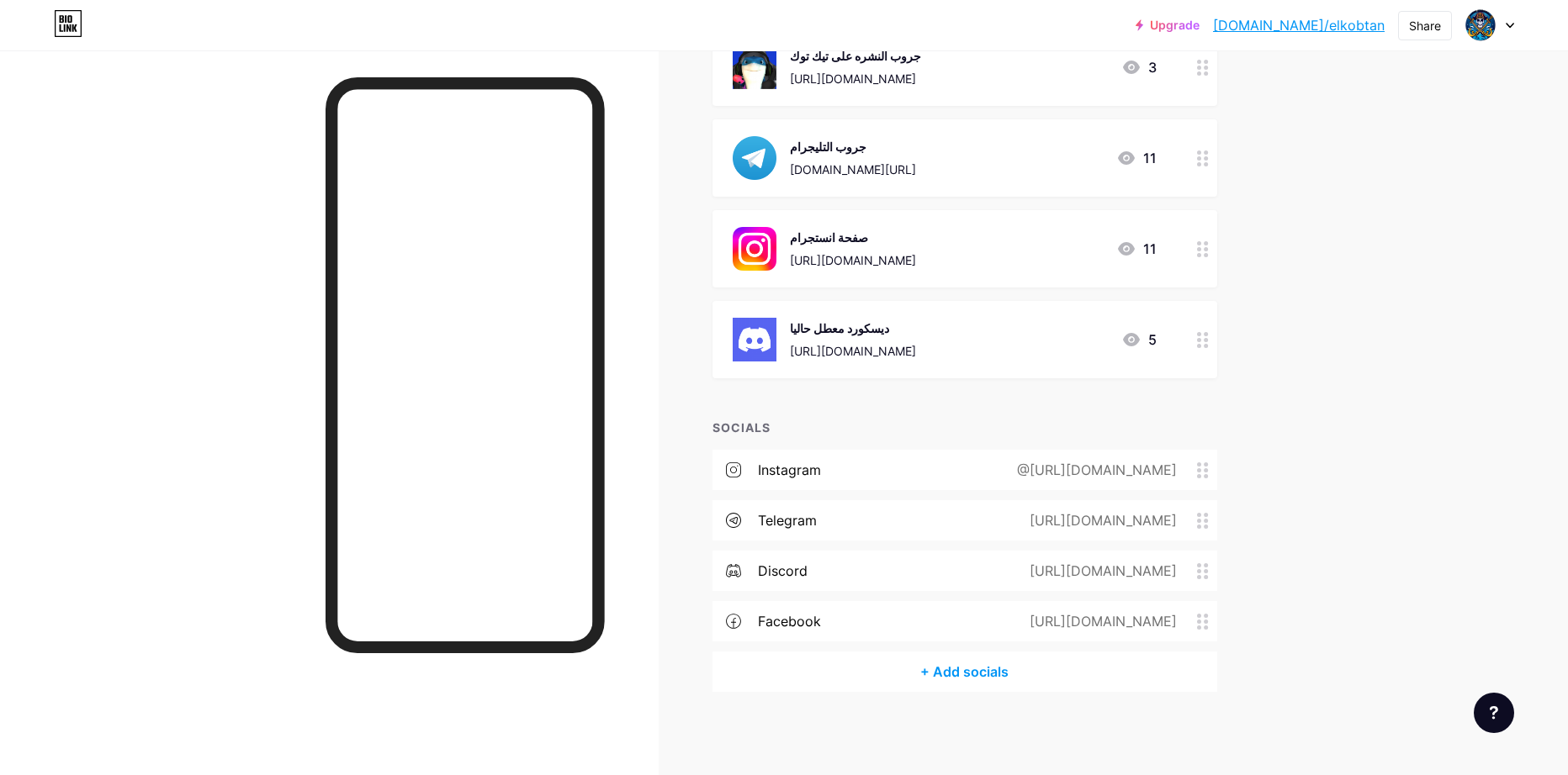
scroll to position [81, 0]
